Goal: Task Accomplishment & Management: Use online tool/utility

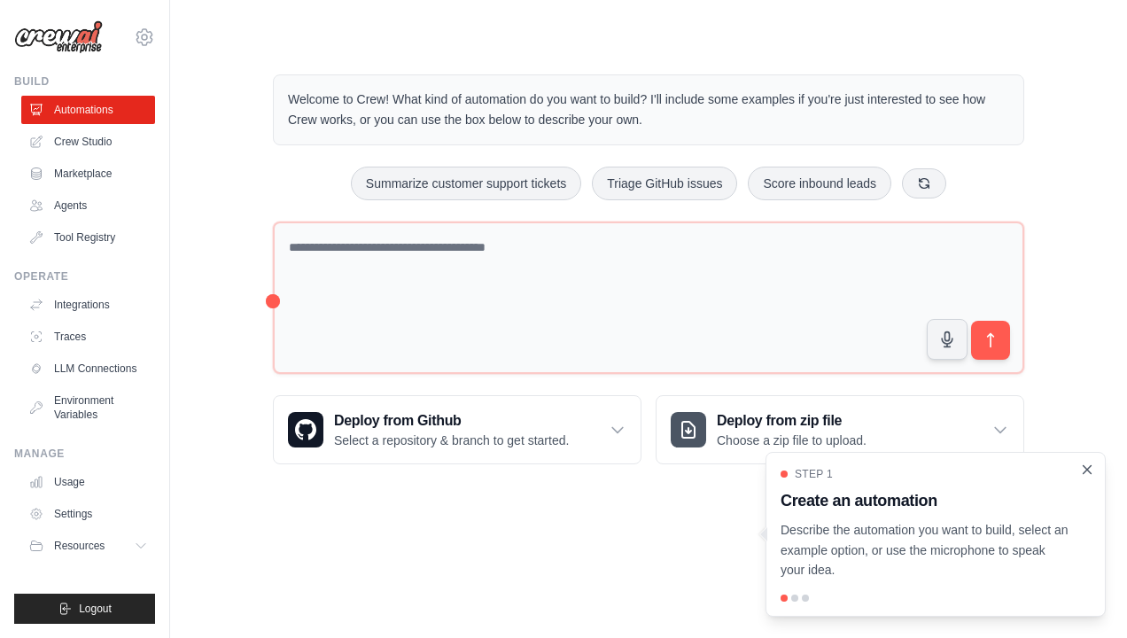
click at [1089, 472] on icon "Close walkthrough" at bounding box center [1088, 469] width 8 height 8
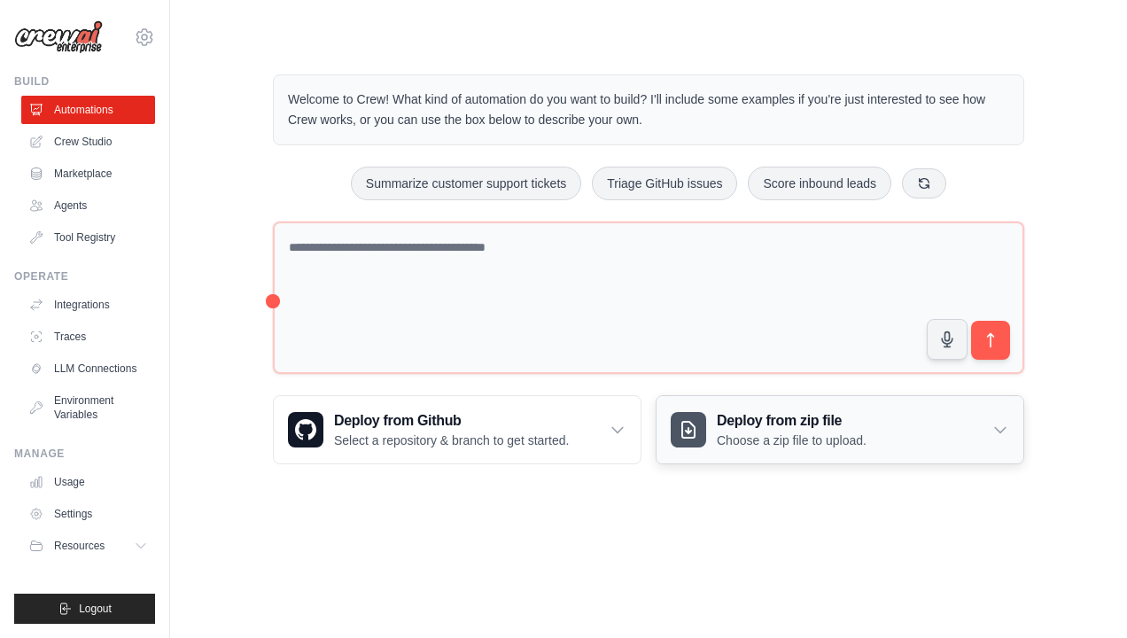
click at [1002, 424] on icon at bounding box center [1001, 430] width 18 height 18
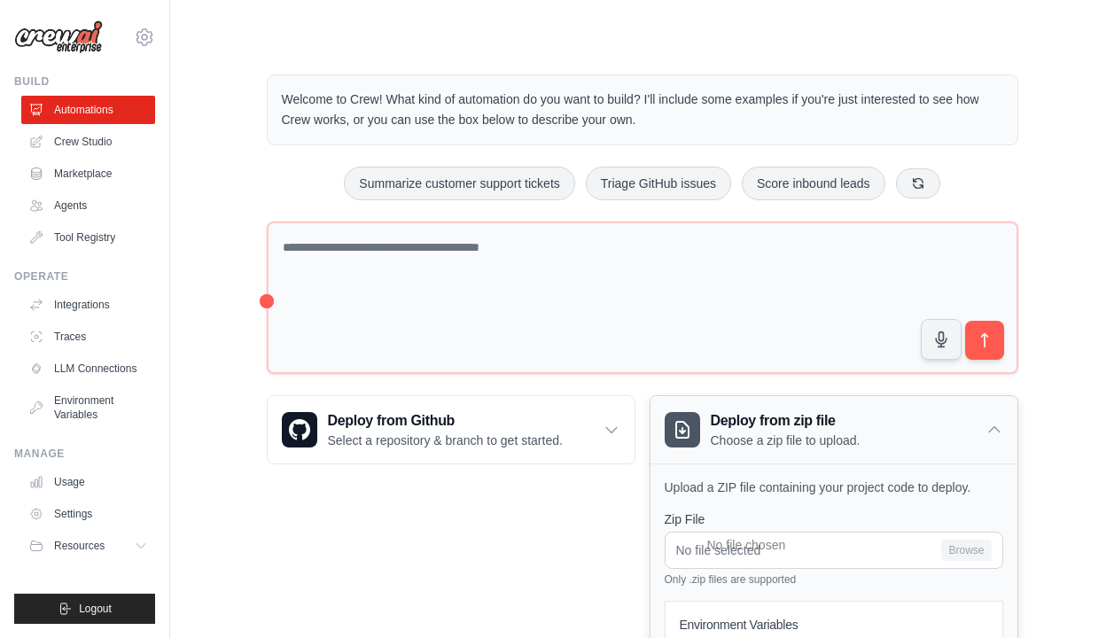
click at [994, 431] on icon at bounding box center [995, 430] width 18 height 18
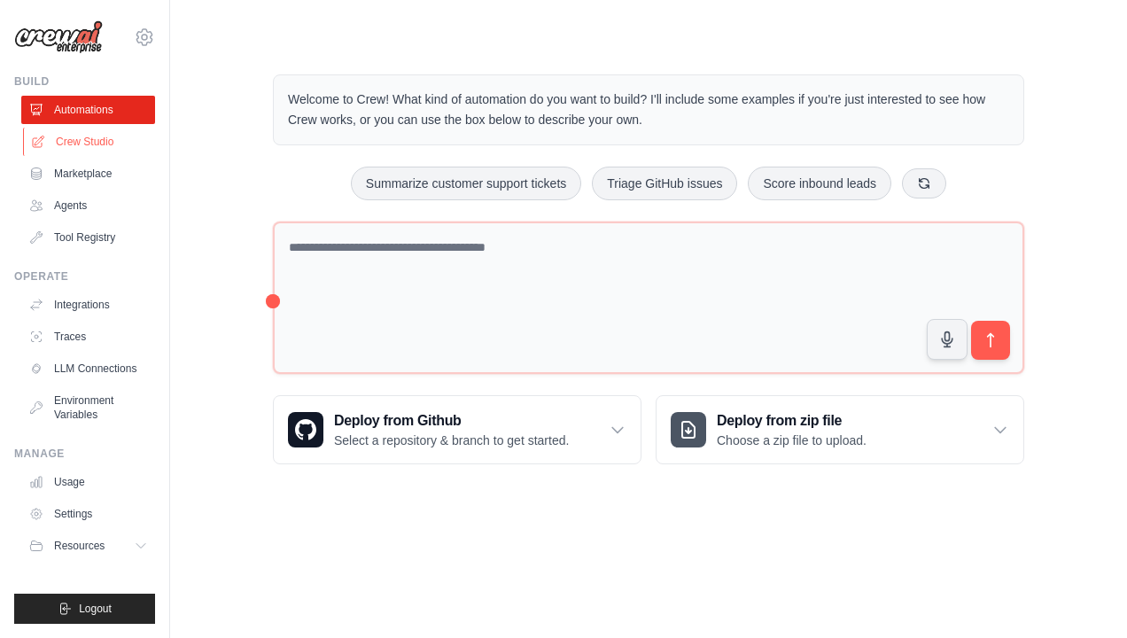
click at [99, 144] on link "Crew Studio" at bounding box center [90, 142] width 134 height 28
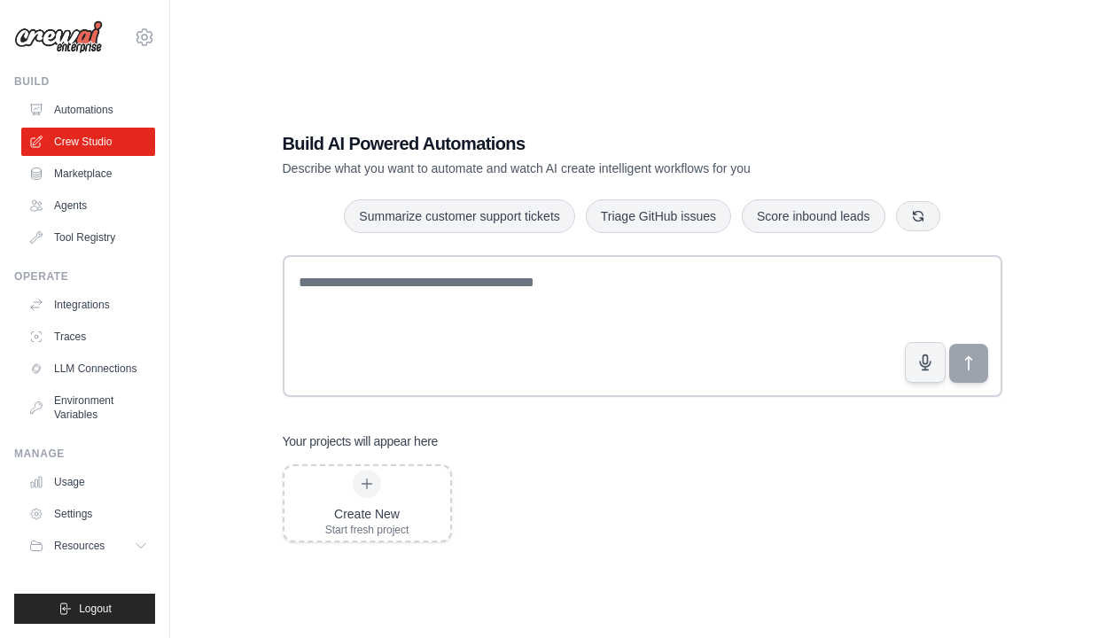
click at [92, 163] on link "Marketplace" at bounding box center [88, 174] width 134 height 28
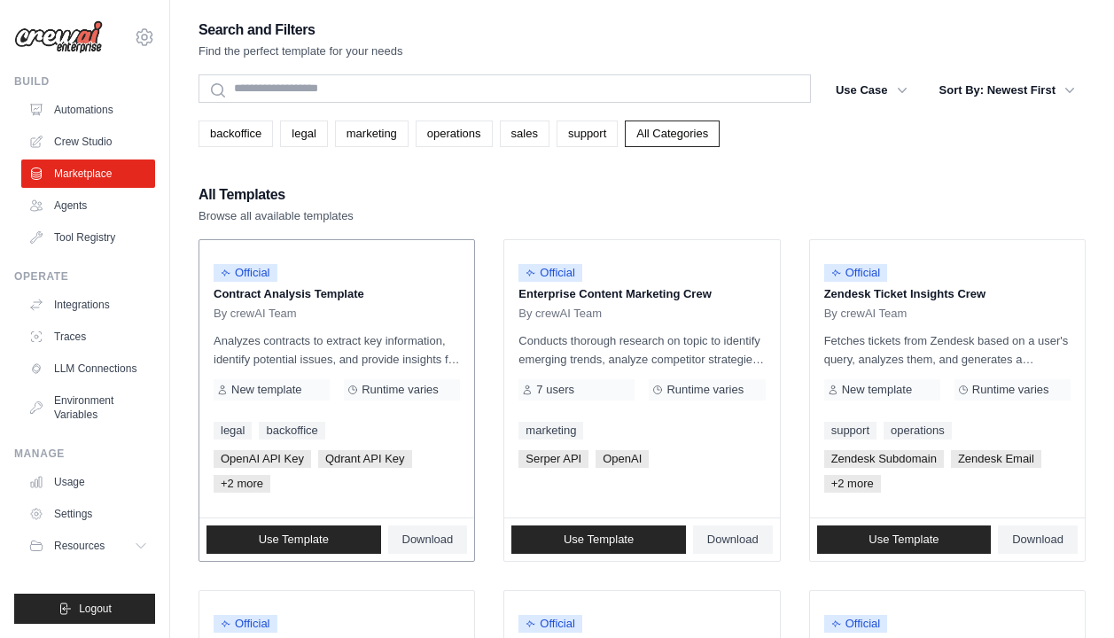
scroll to position [89, 0]
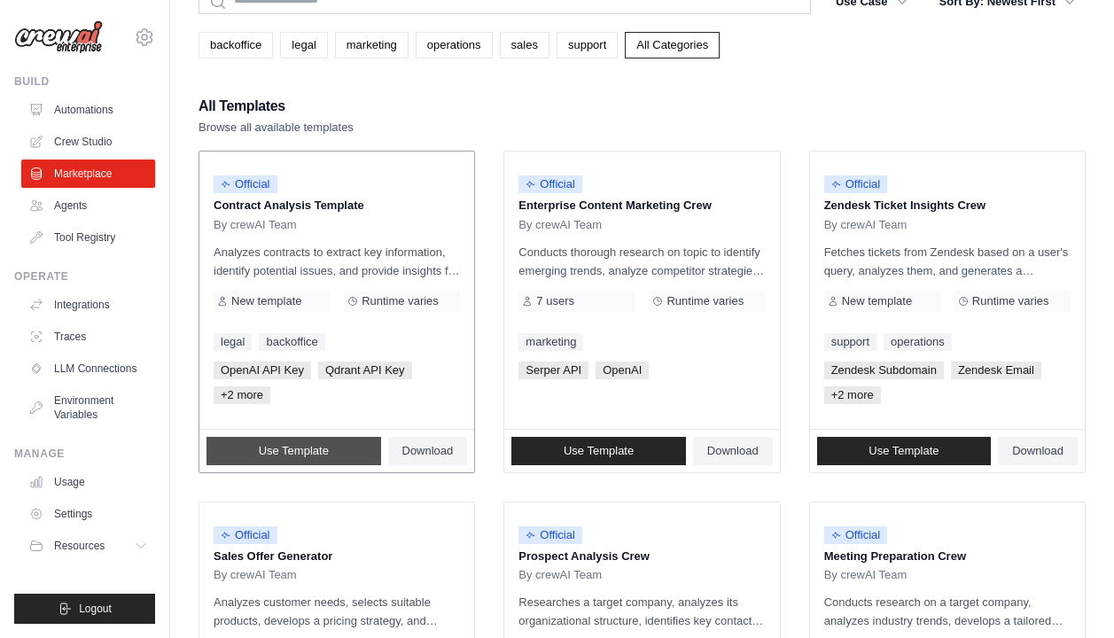
click at [243, 454] on link "Use Template" at bounding box center [294, 451] width 175 height 28
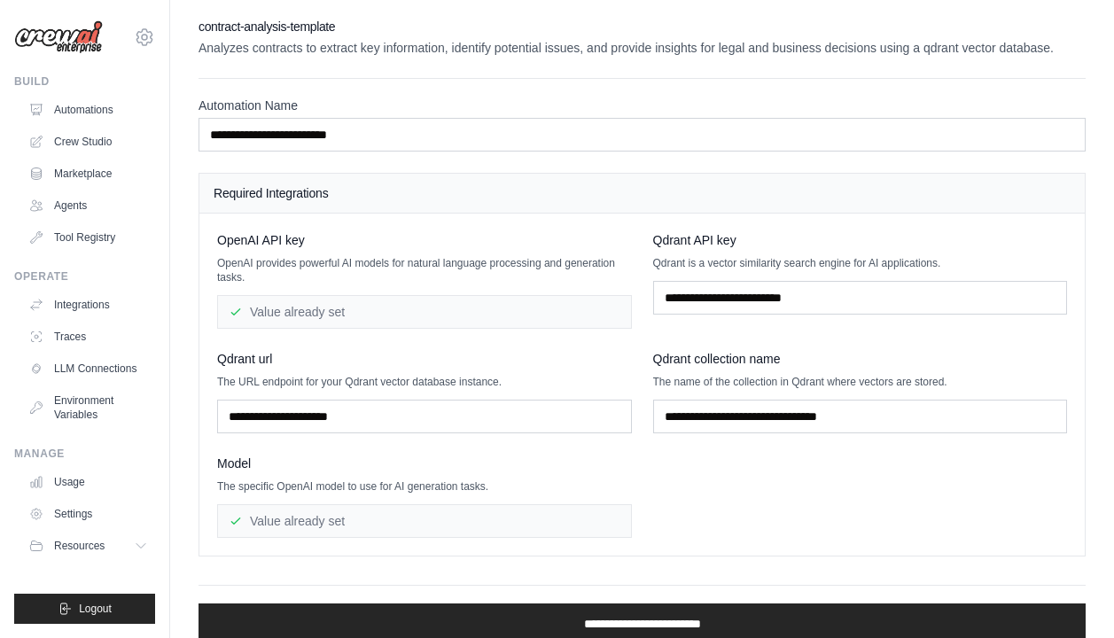
click at [295, 184] on h4 "Required Integrations" at bounding box center [642, 193] width 857 height 18
click at [329, 308] on div "Value already set" at bounding box center [424, 312] width 415 height 34
click at [575, 431] on input "text" at bounding box center [424, 417] width 415 height 34
click at [776, 426] on input "text" at bounding box center [860, 417] width 415 height 34
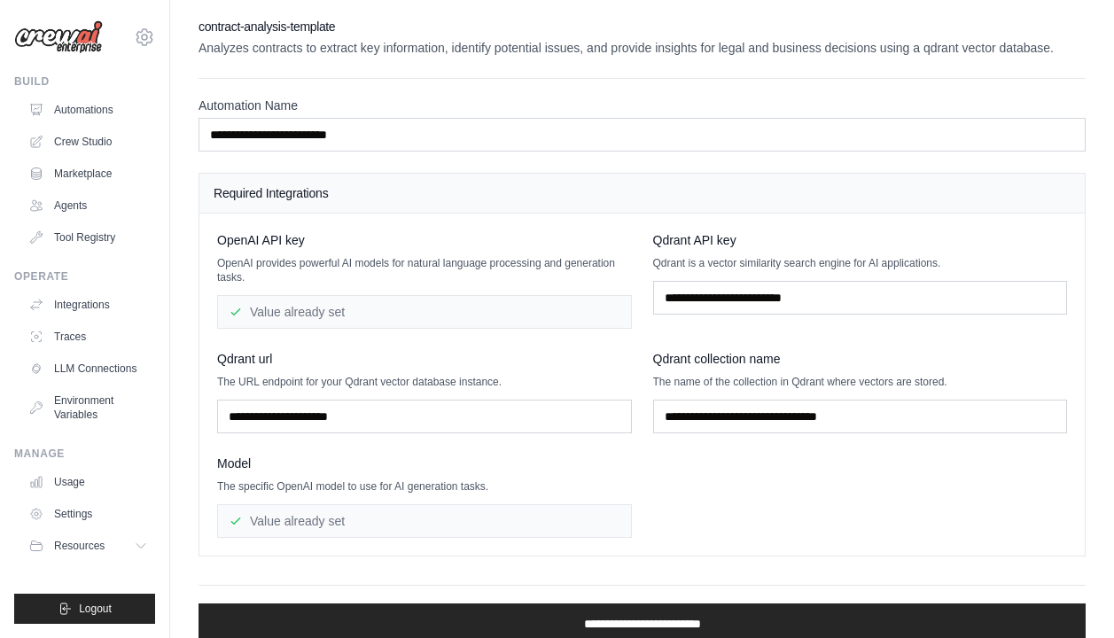
click at [63, 63] on div "[EMAIL_ADDRESS][DOMAIN_NAME] Settings Build Automations Crew Studio Marketplace" at bounding box center [85, 319] width 170 height 638
click at [63, 116] on link "Automations" at bounding box center [90, 110] width 134 height 28
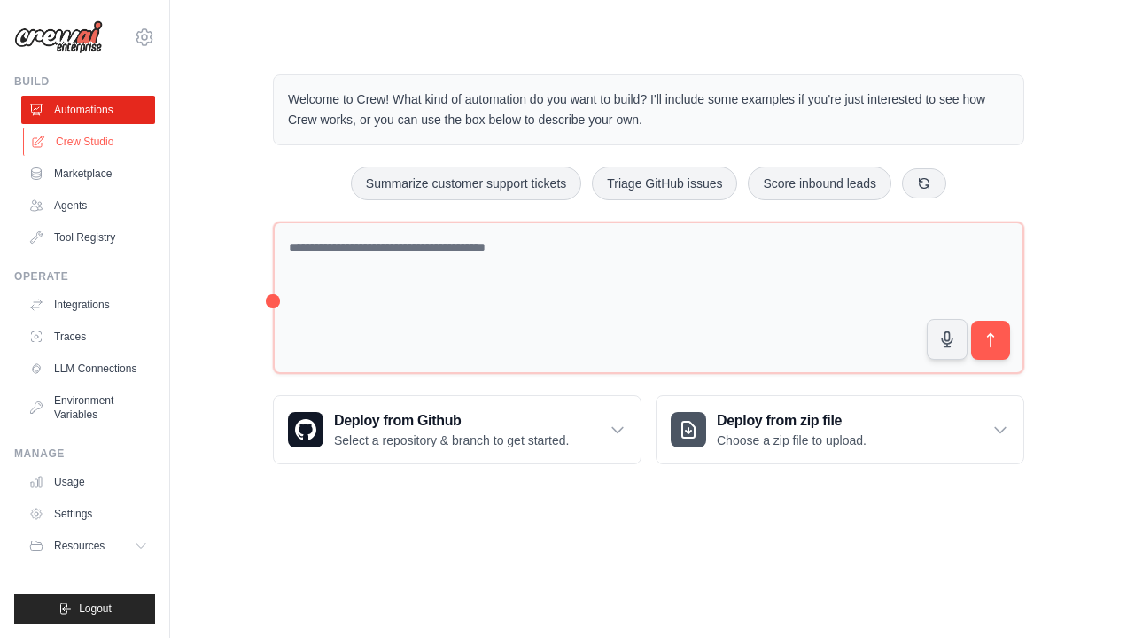
click at [91, 145] on link "Crew Studio" at bounding box center [90, 142] width 134 height 28
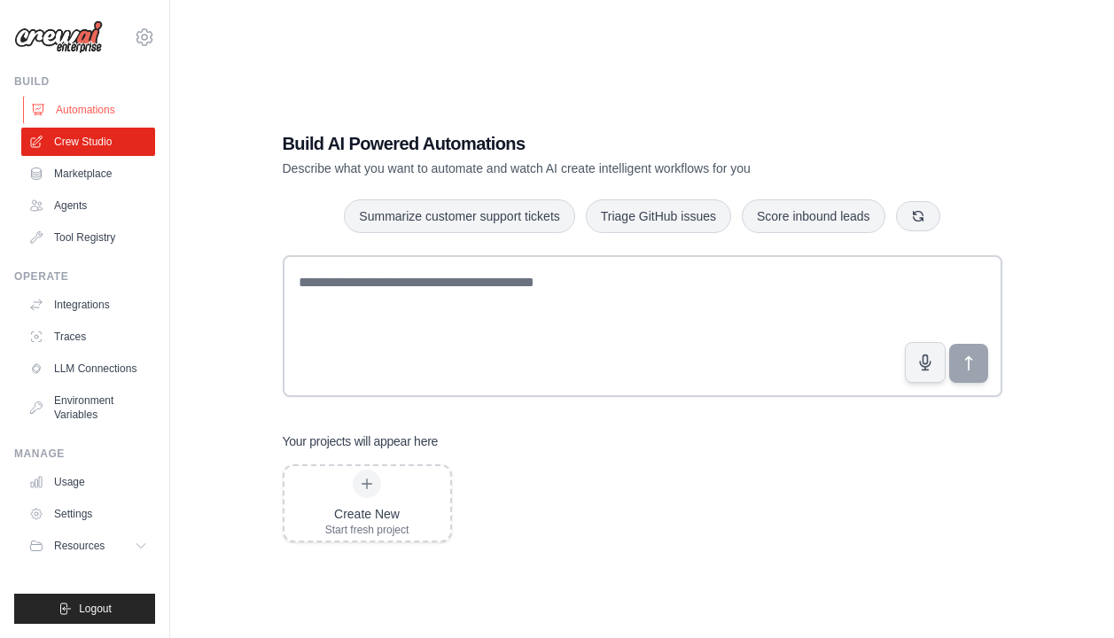
click at [91, 113] on link "Automations" at bounding box center [90, 110] width 134 height 28
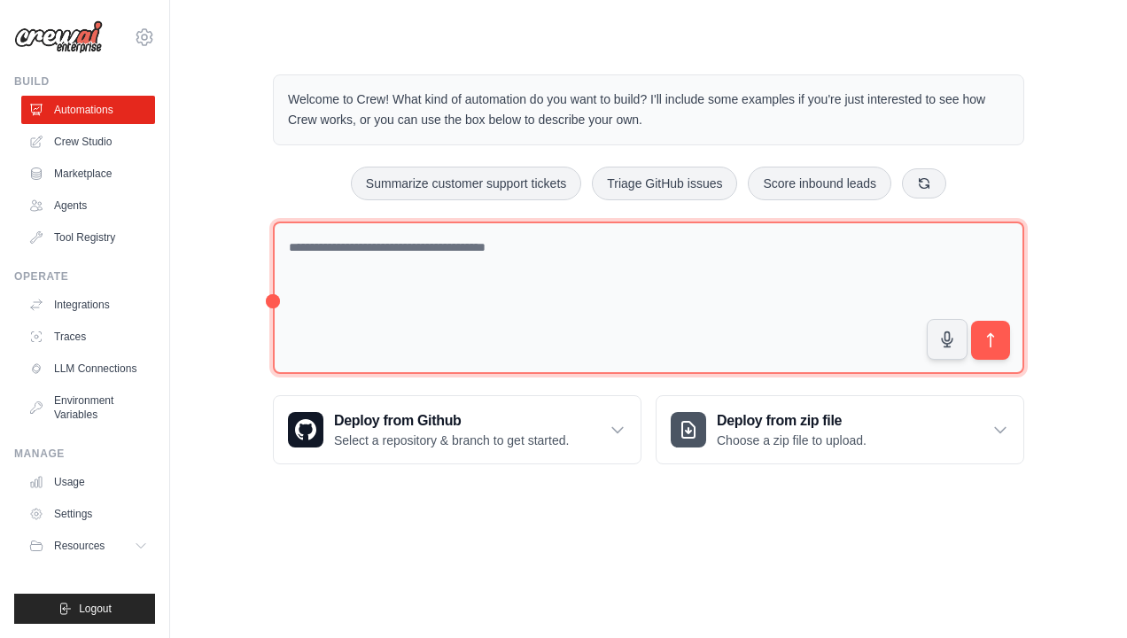
click at [320, 269] on textarea at bounding box center [649, 298] width 752 height 153
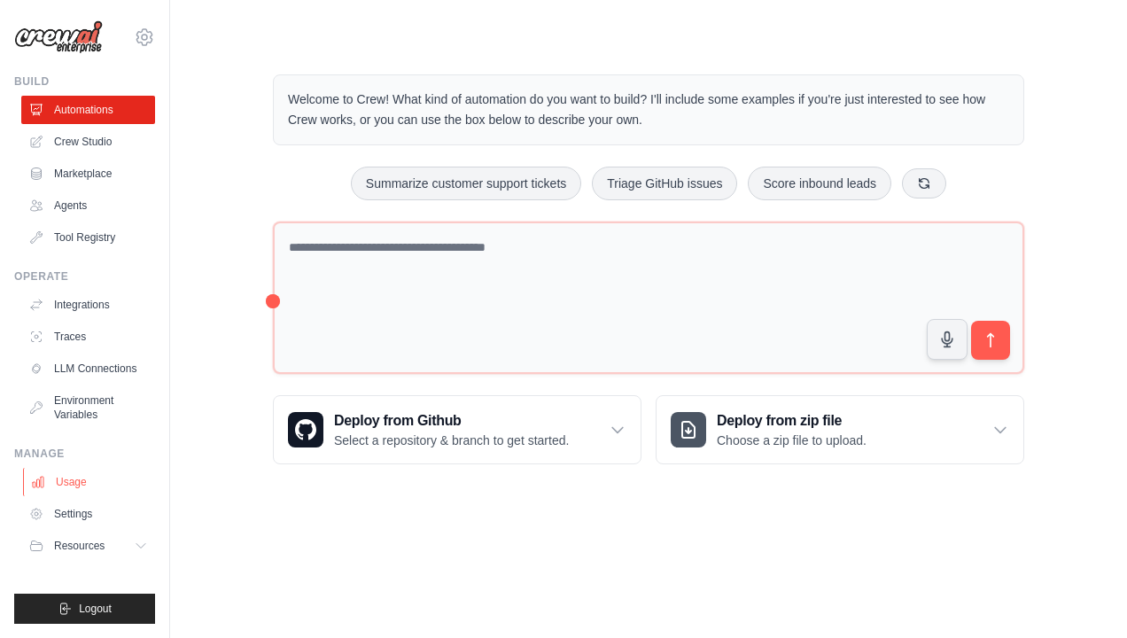
click at [103, 495] on link "Usage" at bounding box center [90, 482] width 134 height 28
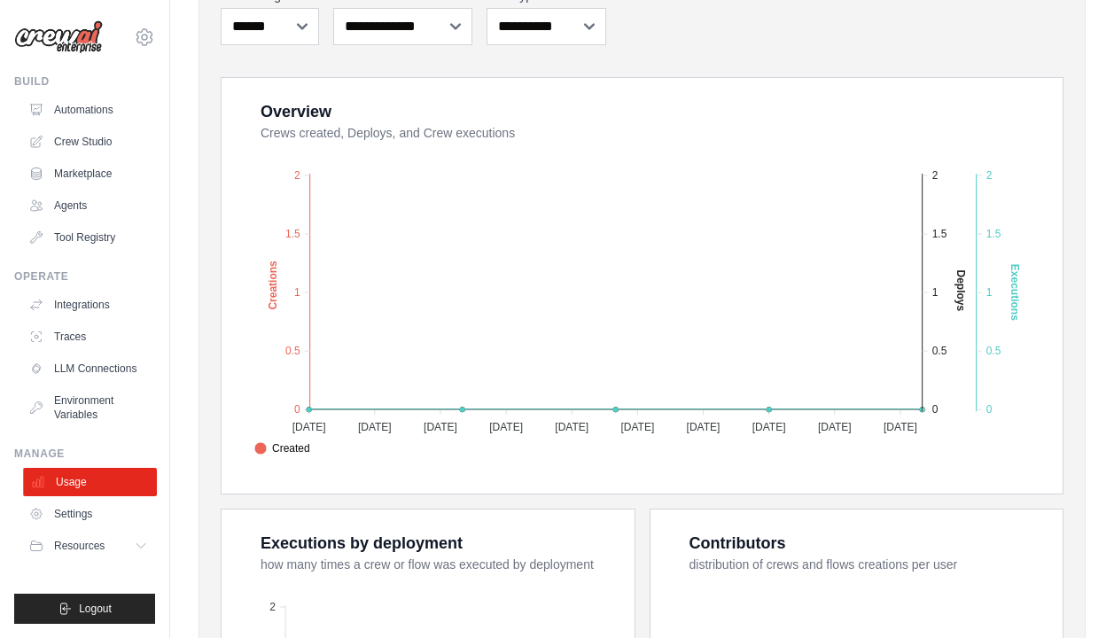
scroll to position [266, 0]
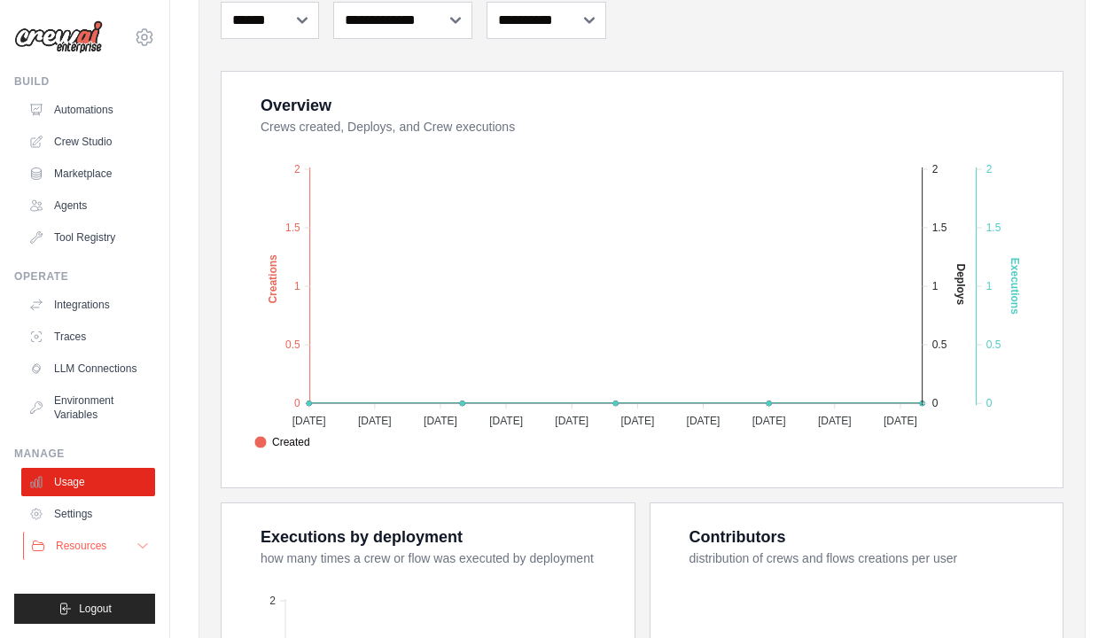
click at [108, 550] on button "Resources" at bounding box center [90, 546] width 134 height 28
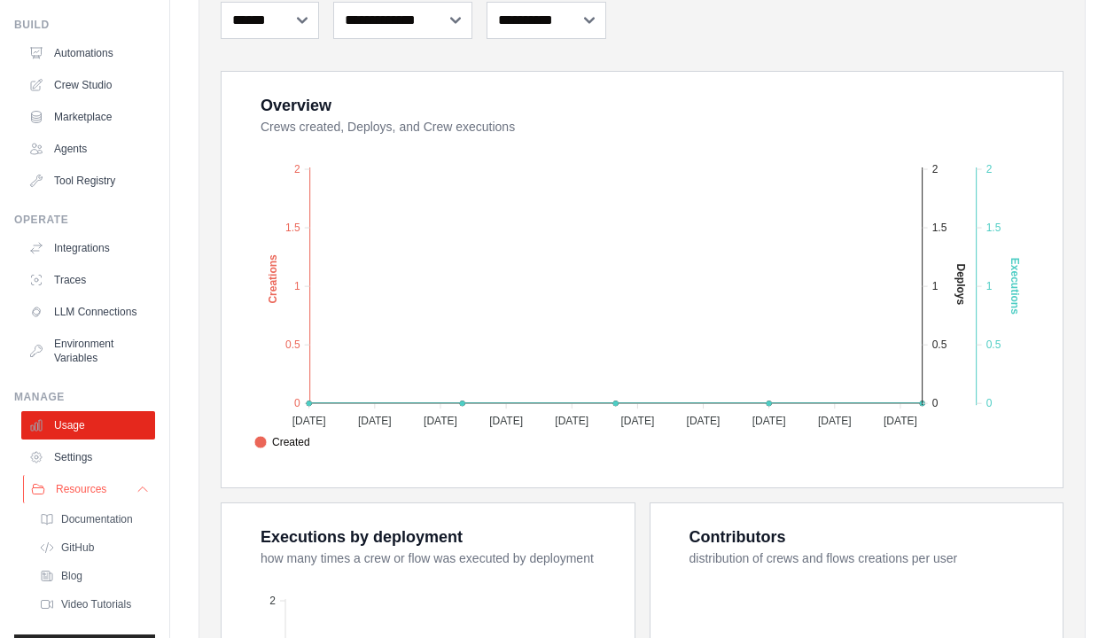
scroll to position [112, 0]
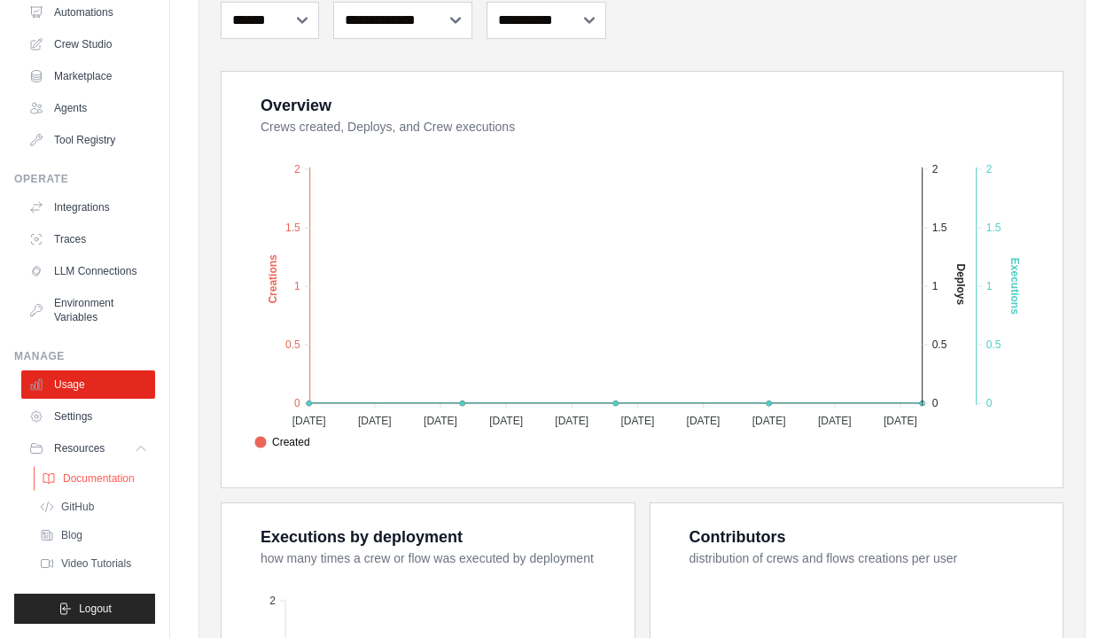
click at [110, 471] on link "Documentation" at bounding box center [95, 478] width 123 height 25
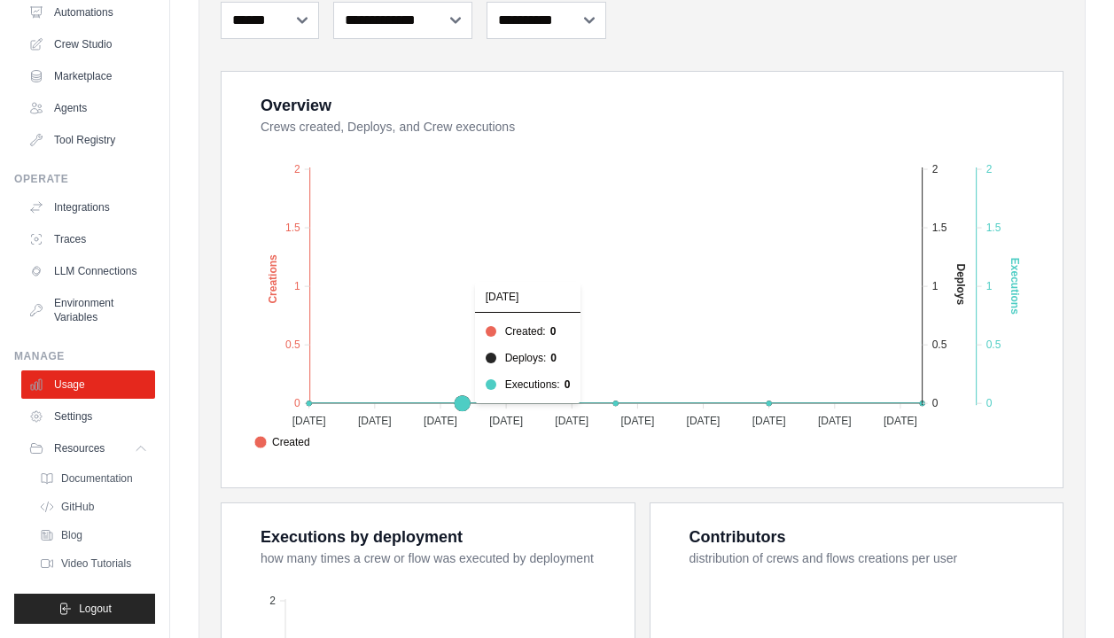
click at [520, 343] on foreignobject "Created Deploys Executions" at bounding box center [643, 298] width 795 height 310
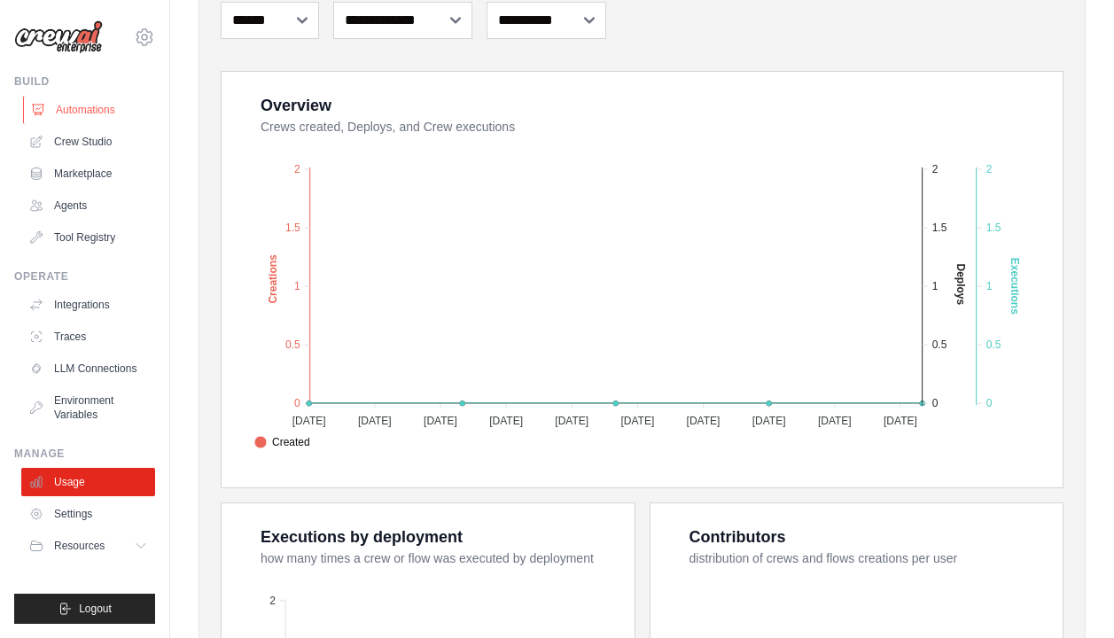
click at [90, 113] on link "Automations" at bounding box center [90, 110] width 134 height 28
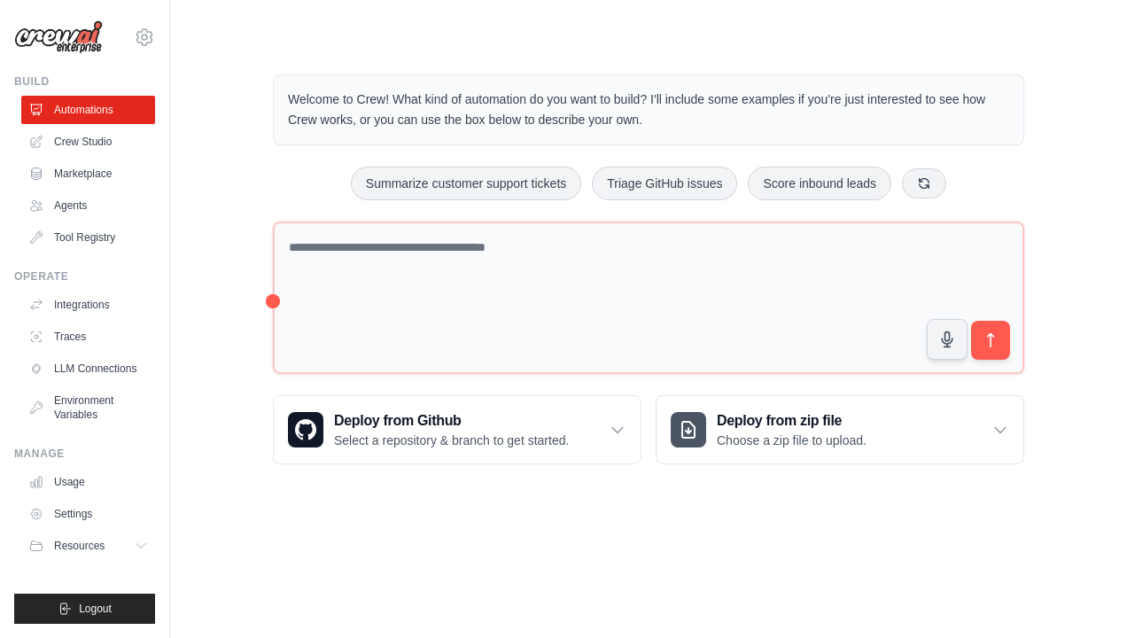
click at [110, 158] on ul "Automations Crew Studio Marketplace Agents Tool Registry" at bounding box center [88, 174] width 134 height 156
click at [112, 146] on link "Crew Studio" at bounding box center [90, 142] width 134 height 28
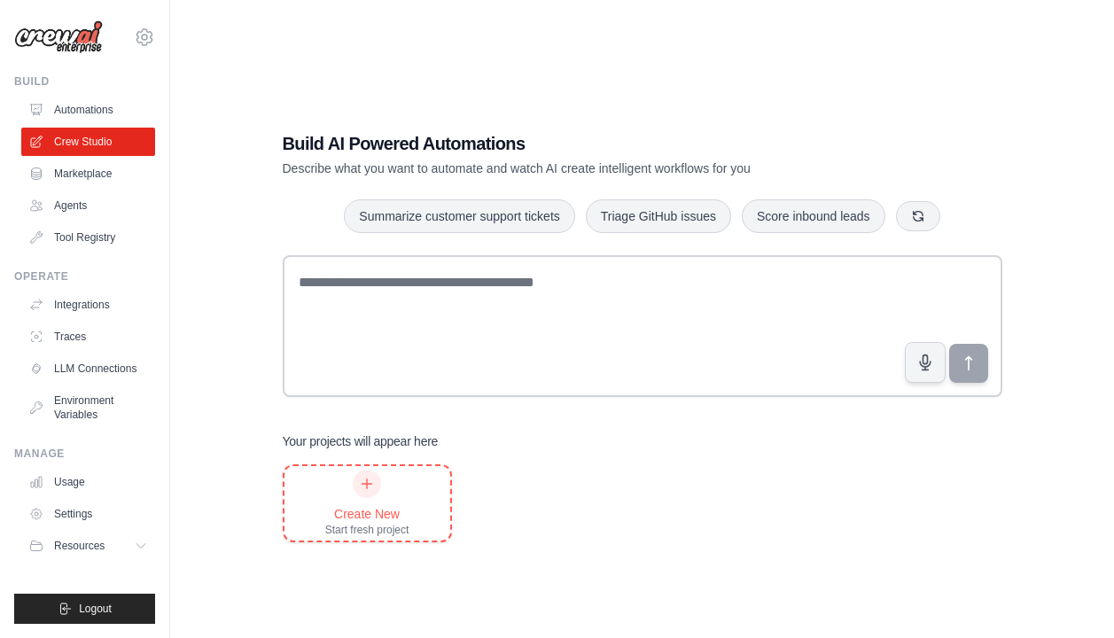
click at [347, 523] on div "Start fresh project" at bounding box center [367, 530] width 84 height 14
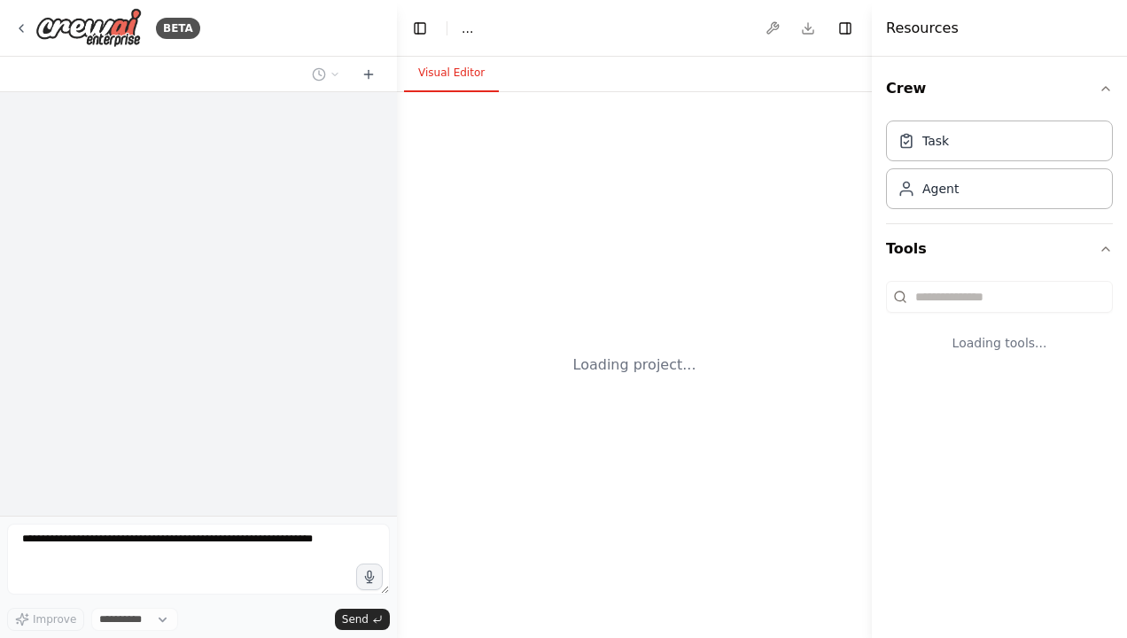
select select "****"
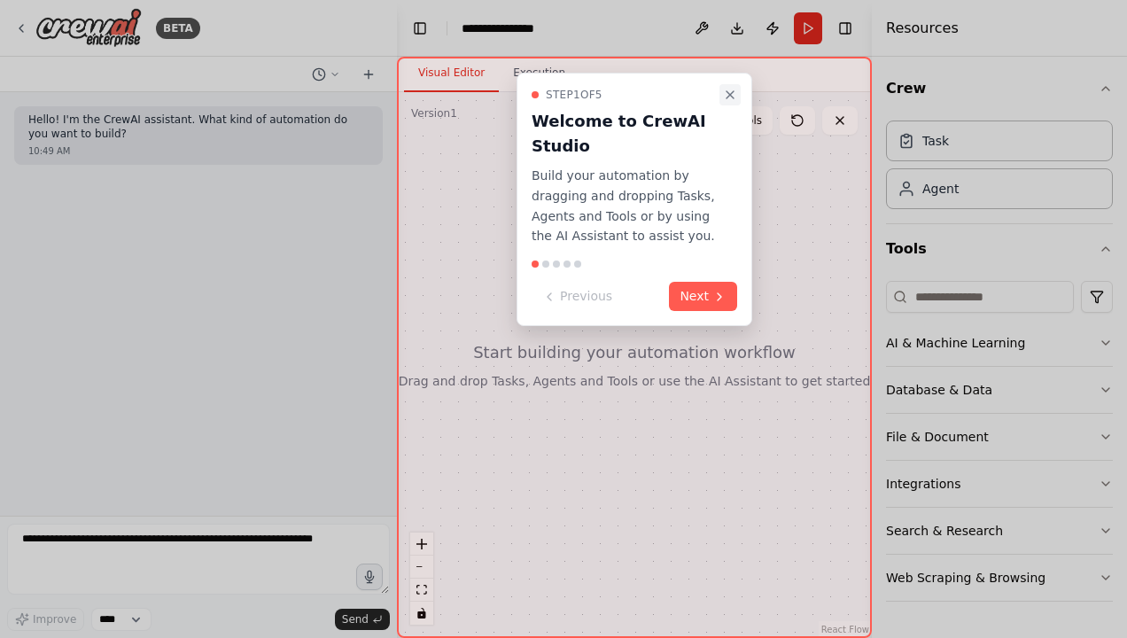
click at [734, 98] on icon "Close walkthrough" at bounding box center [730, 95] width 14 height 14
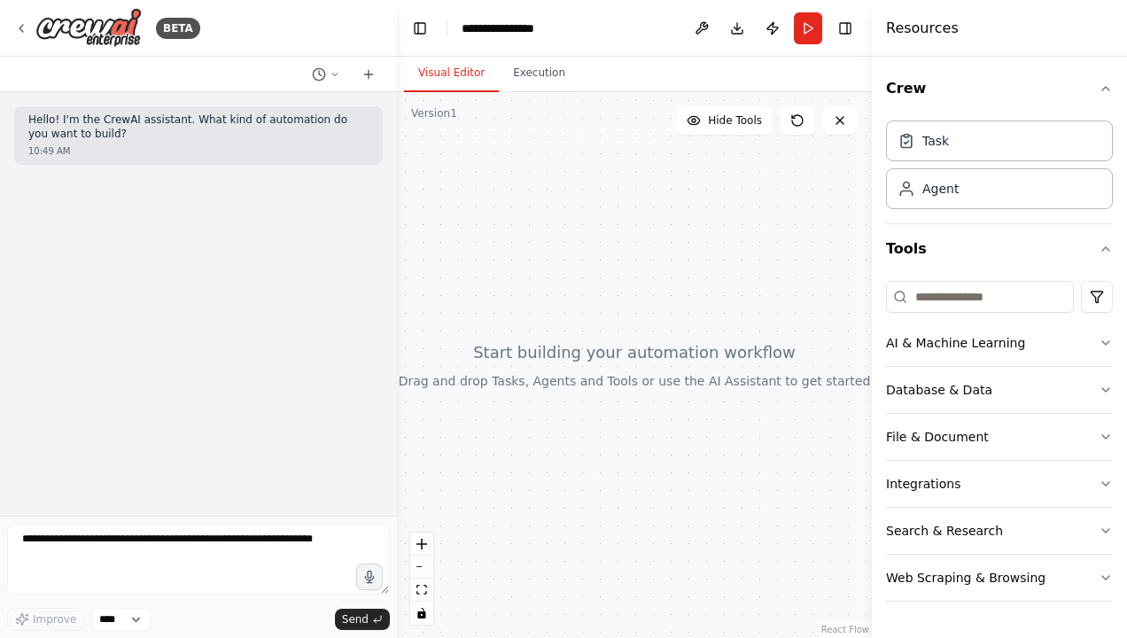
click at [524, 215] on div at bounding box center [634, 365] width 475 height 546
drag, startPoint x: 544, startPoint y: 176, endPoint x: 617, endPoint y: 191, distance: 74.4
click at [604, 208] on div at bounding box center [634, 365] width 475 height 546
drag, startPoint x: 545, startPoint y: 171, endPoint x: 550, endPoint y: 297, distance: 125.9
click at [549, 295] on div at bounding box center [634, 365] width 475 height 546
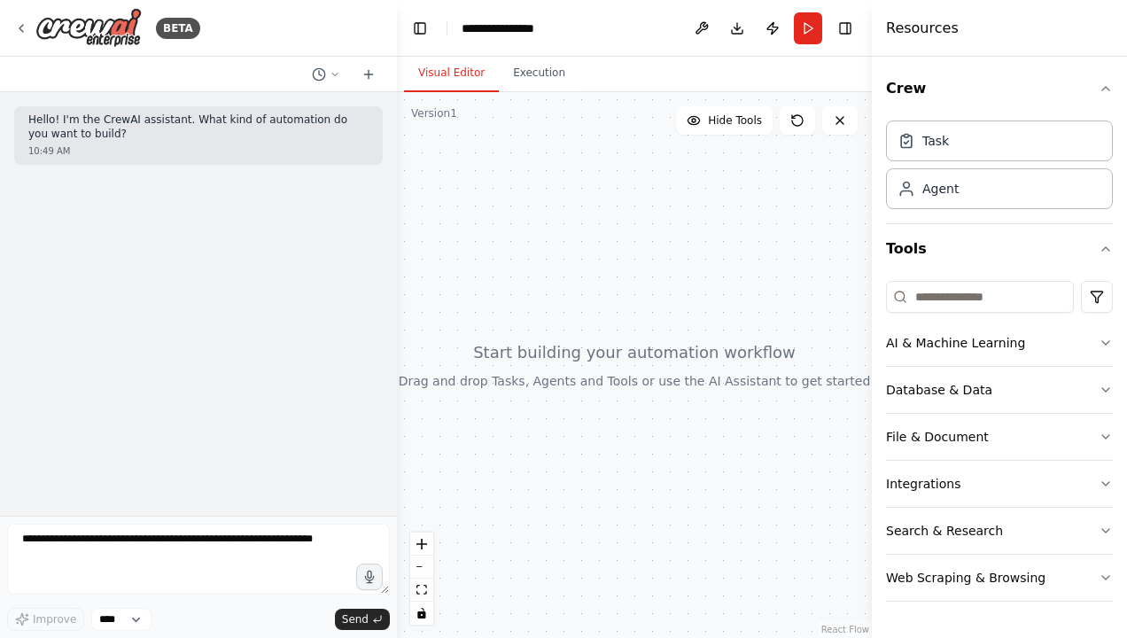
drag, startPoint x: 562, startPoint y: 367, endPoint x: 569, endPoint y: 280, distance: 87.2
click at [569, 280] on div at bounding box center [634, 365] width 475 height 546
click at [1101, 355] on button "AI & Machine Learning" at bounding box center [999, 343] width 227 height 46
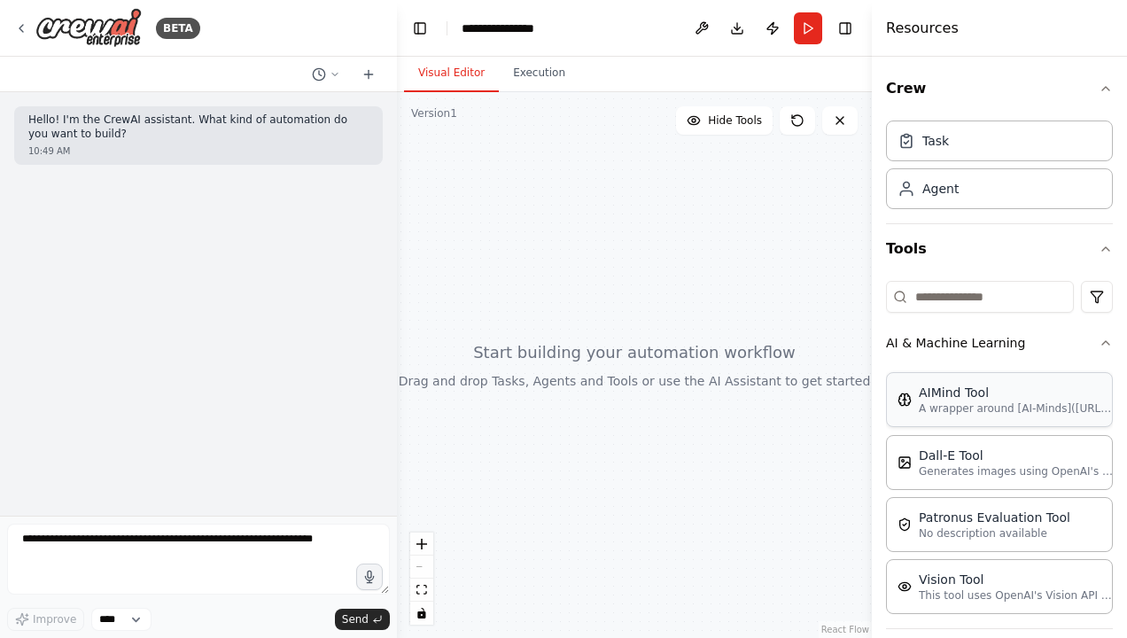
click at [977, 403] on p "A wrapper around [AI-Minds](https://mindsdb.com/minds). Useful for when you nee…" at bounding box center [1016, 409] width 195 height 14
click at [948, 482] on div "Dall-E Tool Generates images using OpenAI's Dall-E model." at bounding box center [999, 461] width 227 height 55
click at [936, 527] on p "No description available" at bounding box center [995, 533] width 152 height 14
click at [965, 409] on p "A wrapper around [AI-Minds](https://mindsdb.com/minds). Useful for when you nee…" at bounding box center [1016, 409] width 195 height 14
click at [955, 453] on div "Dall-E Tool" at bounding box center [1016, 455] width 195 height 18
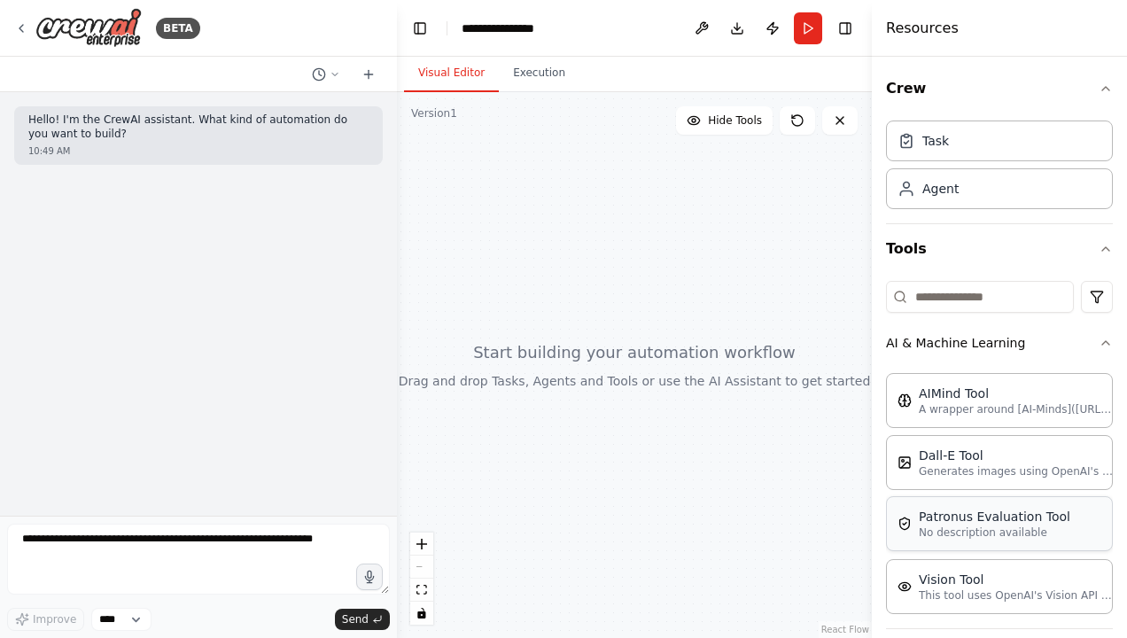
click at [951, 511] on div "Patronus Evaluation Tool" at bounding box center [995, 517] width 152 height 18
click at [615, 265] on div at bounding box center [634, 365] width 475 height 546
click at [18, 26] on icon at bounding box center [21, 28] width 14 height 14
